Goal: Information Seeking & Learning: Learn about a topic

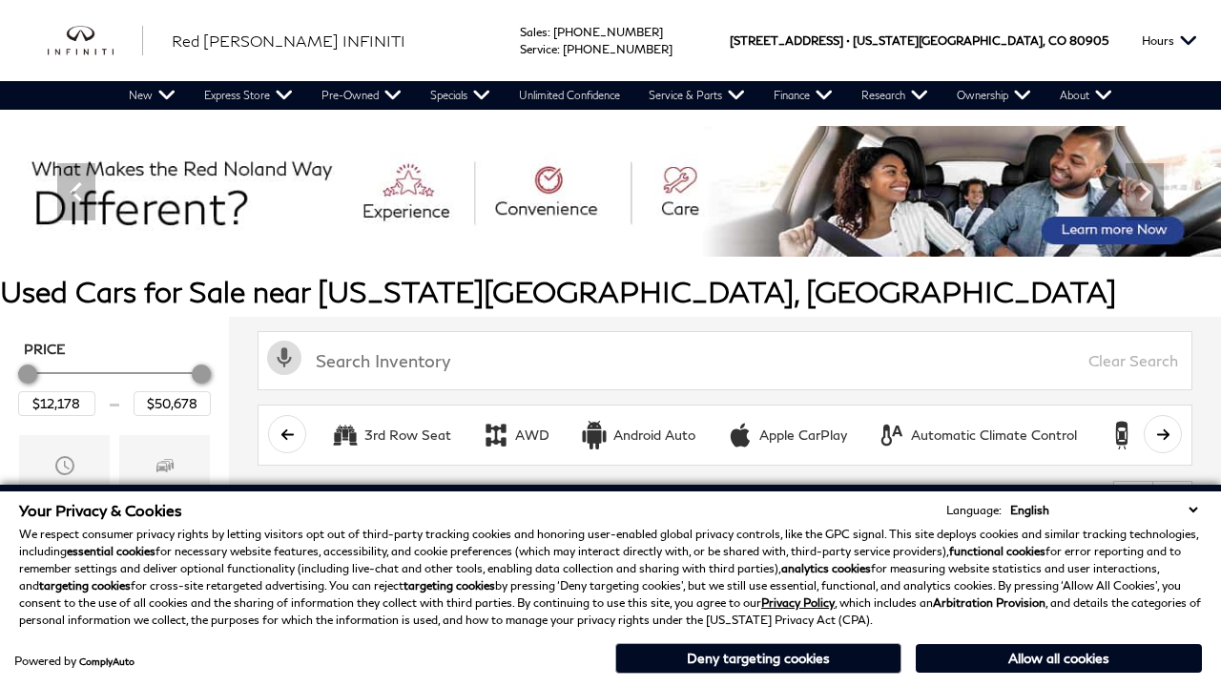
scroll to position [794, 0]
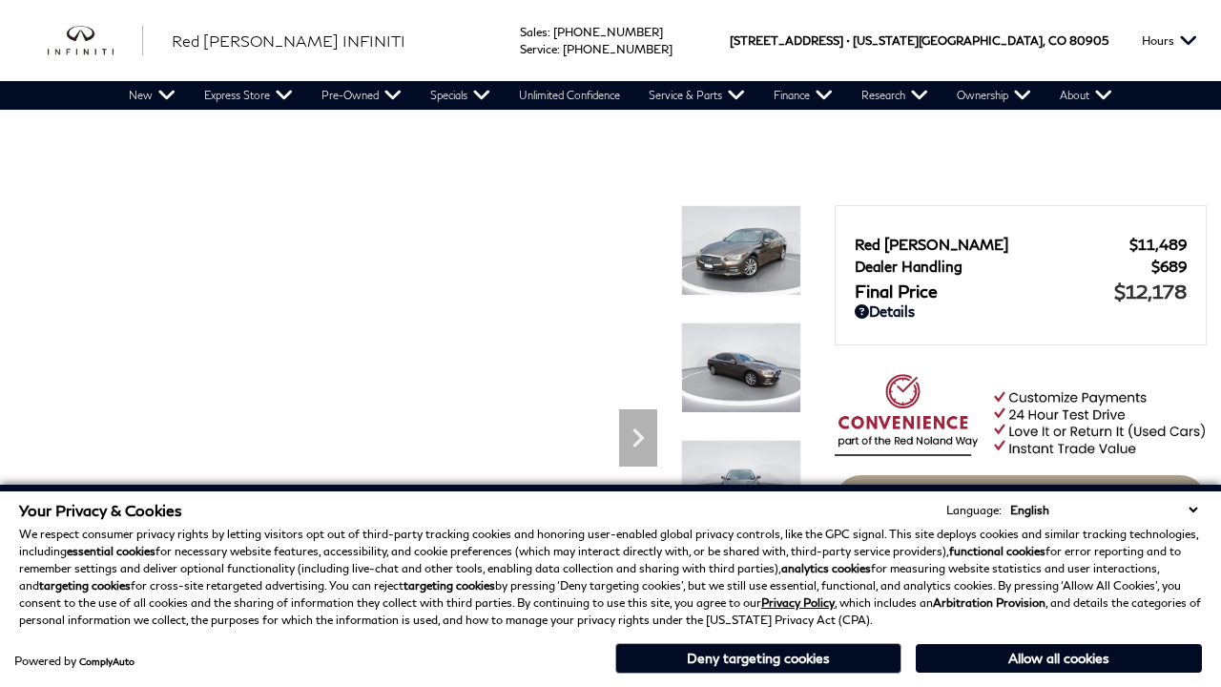
scroll to position [1644, 0]
